Goal: Transaction & Acquisition: Purchase product/service

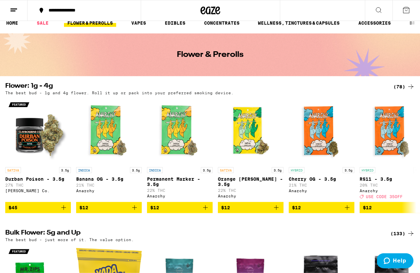
click at [402, 90] on div "(78)" at bounding box center [404, 87] width 21 height 8
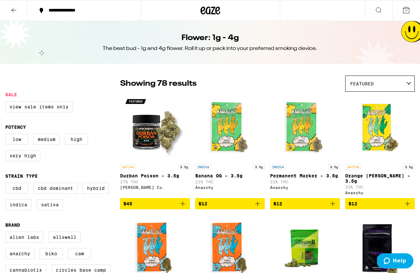
click at [83, 194] on label "Hybrid" at bounding box center [96, 188] width 26 height 11
click at [7, 184] on input "Hybrid" at bounding box center [7, 184] width 0 height 0
checkbox input "true"
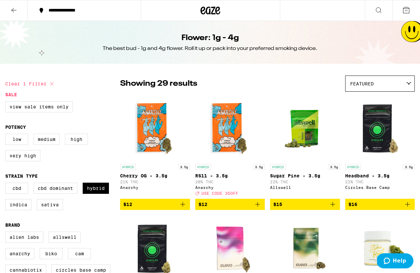
click at [32, 210] on label "Indica" at bounding box center [18, 204] width 26 height 11
click at [7, 184] on input "Indica" at bounding box center [7, 184] width 0 height 0
checkbox input "true"
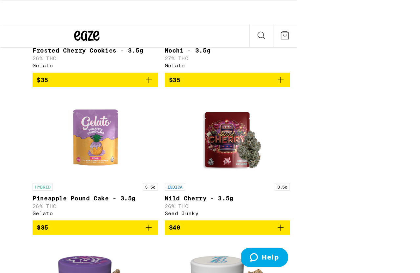
scroll to position [1552, 0]
